Goal: Task Accomplishment & Management: Use online tool/utility

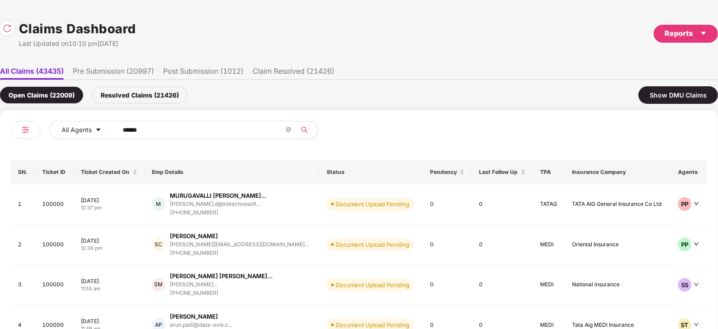
scroll to position [0, 0]
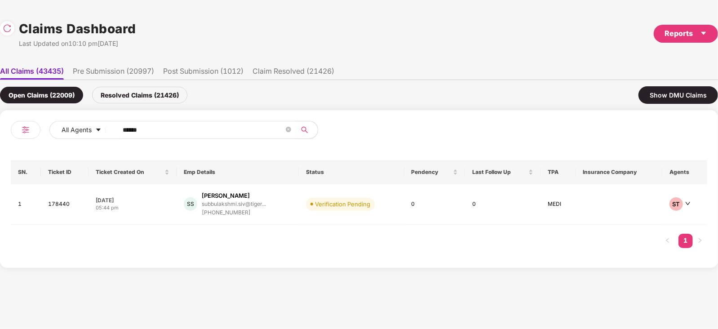
click at [209, 126] on input "******" at bounding box center [203, 129] width 161 height 13
paste input "text"
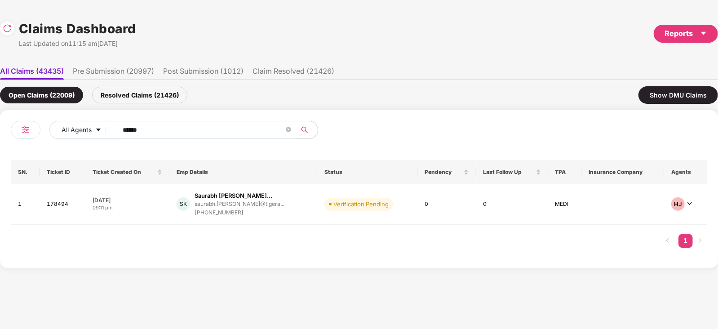
type input "******"
click at [250, 200] on div "saurabh.[PERSON_NAME]@tigera..." at bounding box center [240, 204] width 90 height 9
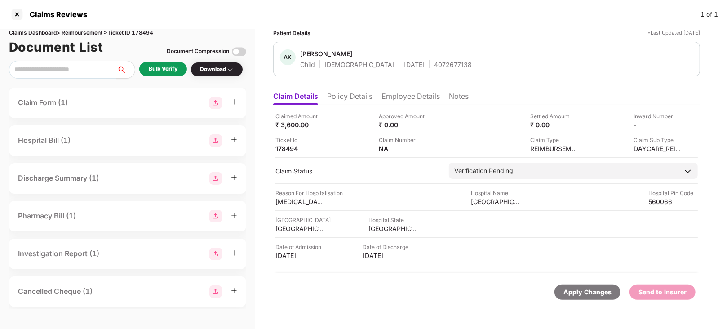
click at [161, 65] on div "Bulk Verify" at bounding box center [163, 69] width 29 height 9
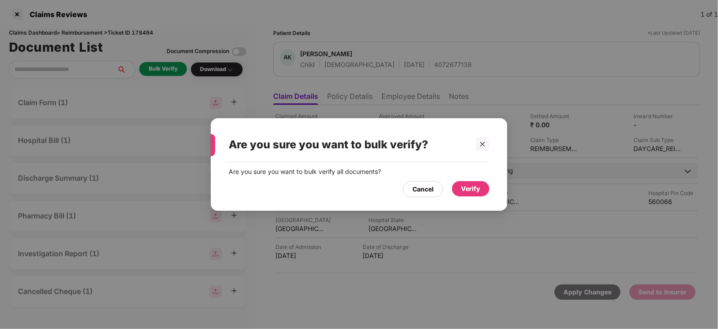
click at [467, 189] on div "Verify" at bounding box center [470, 189] width 19 height 10
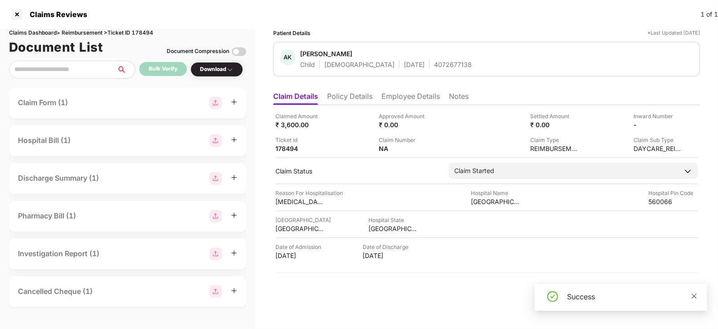
drag, startPoint x: 700, startPoint y: 296, endPoint x: 695, endPoint y: 296, distance: 5.4
click at [695, 296] on div "Success" at bounding box center [621, 297] width 173 height 27
click at [695, 296] on icon "close" at bounding box center [694, 295] width 5 height 5
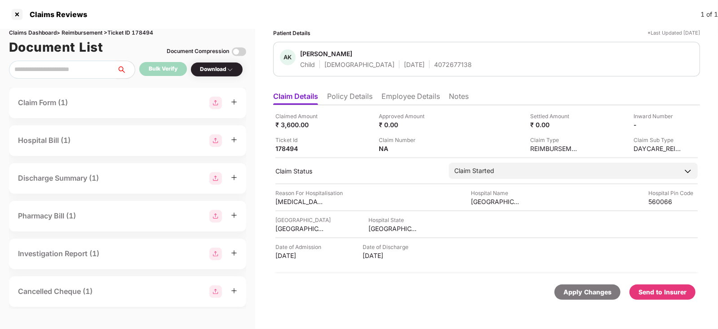
click at [689, 295] on div "Send to Insurer" at bounding box center [663, 291] width 66 height 15
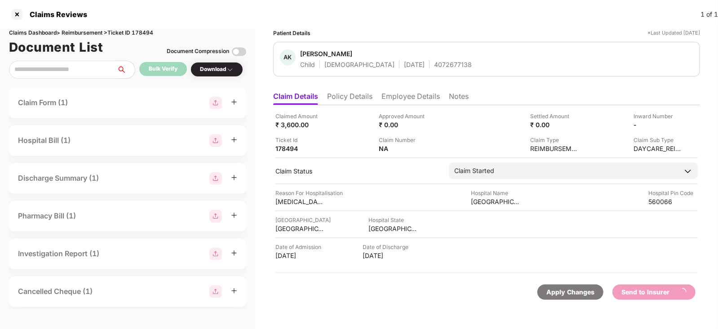
click at [409, 95] on li "Employee Details" at bounding box center [411, 98] width 58 height 13
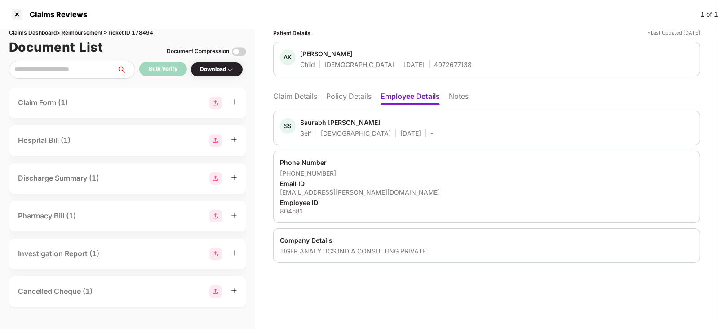
click at [313, 118] on div "Saurabh [PERSON_NAME]" at bounding box center [340, 122] width 80 height 9
copy div "Saurabh"
